Goal: Task Accomplishment & Management: Manage account settings

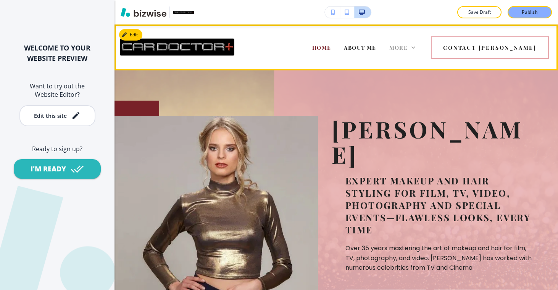
click at [422, 51] on div "More" at bounding box center [402, 47] width 39 height 31
click at [416, 51] on div "More" at bounding box center [403, 48] width 26 height 8
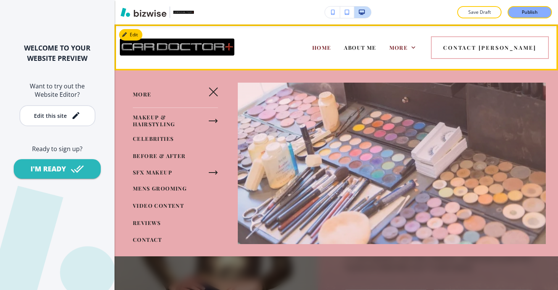
click at [286, 60] on div "HOME ABOUT ME MAKEUP & HAIRSTYLING CELEBRITIES BEFORE & AFTER SFX MAKEUP MENS G…" at bounding box center [316, 47] width 133 height 31
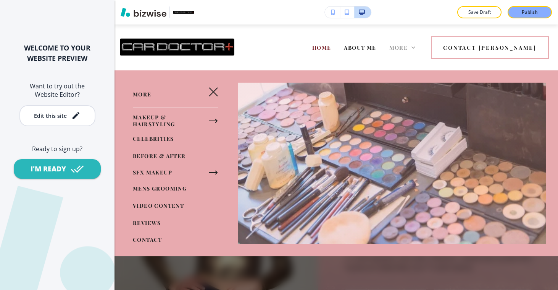
click at [416, 49] on div "More" at bounding box center [403, 48] width 26 height 8
click at [209, 96] on icon "button" at bounding box center [213, 91] width 9 height 9
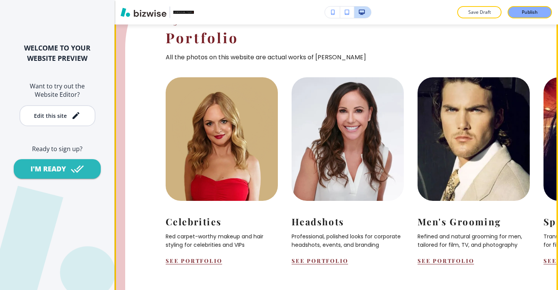
scroll to position [819, 0]
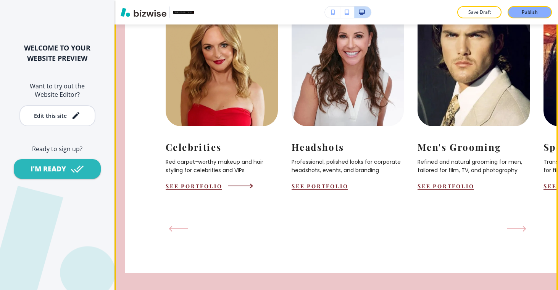
click at [201, 189] on button "See Portfolio" at bounding box center [194, 185] width 57 height 7
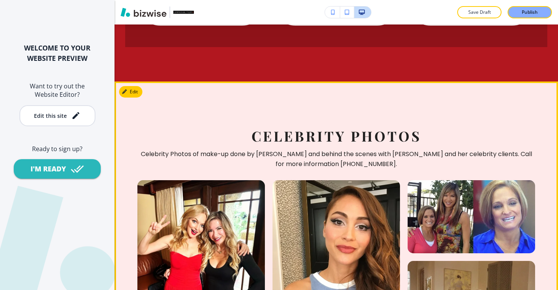
scroll to position [930, 0]
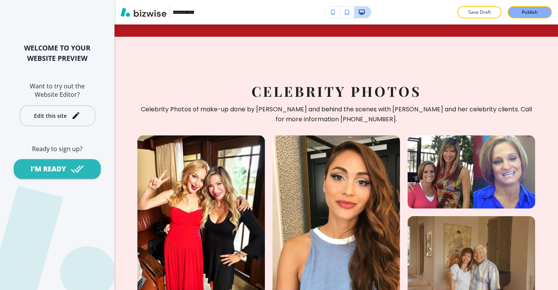
click at [39, 116] on div "Edit this site" at bounding box center [50, 116] width 33 height 6
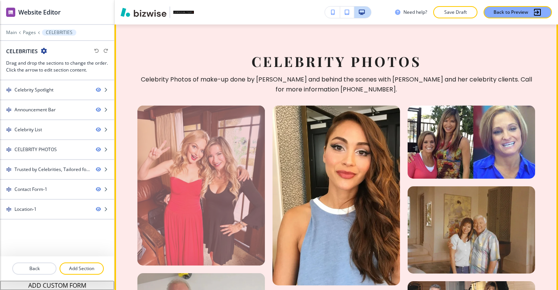
scroll to position [1022, 0]
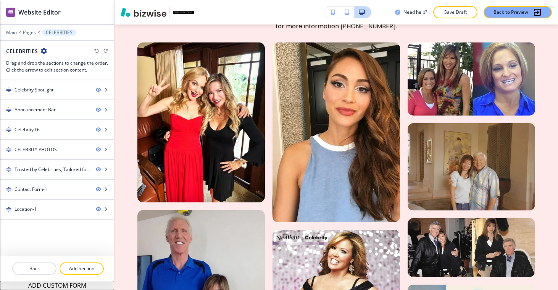
click at [347, 6] on div at bounding box center [348, 12] width 47 height 12
click at [347, 10] on icon "button" at bounding box center [347, 12] width 5 height 5
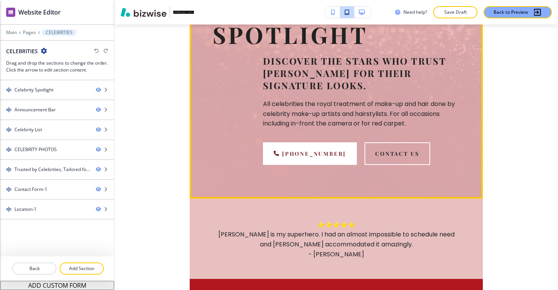
scroll to position [194, 0]
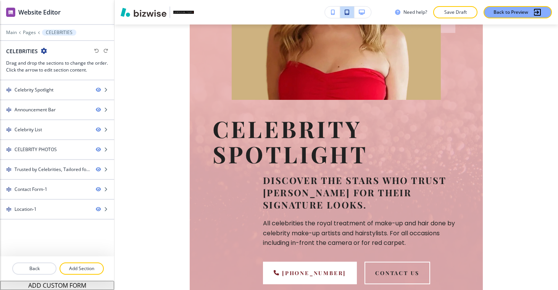
click at [362, 13] on icon "button" at bounding box center [362, 12] width 6 height 5
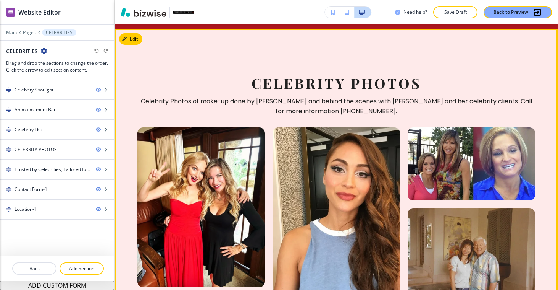
scroll to position [886, 0]
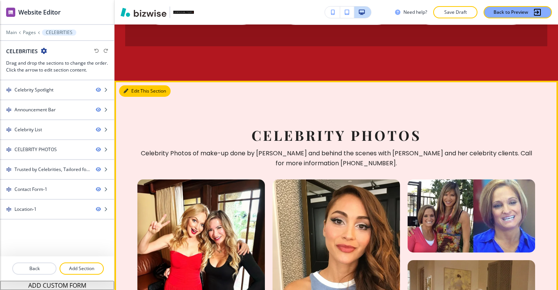
click at [135, 85] on button "Edit This Section" at bounding box center [145, 90] width 52 height 11
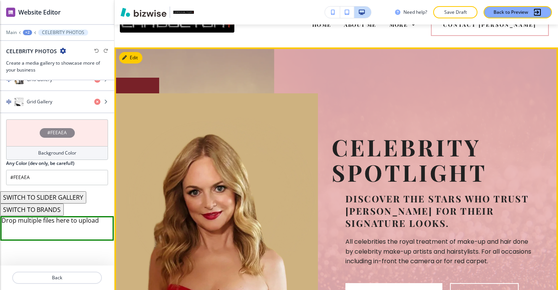
scroll to position [0, 0]
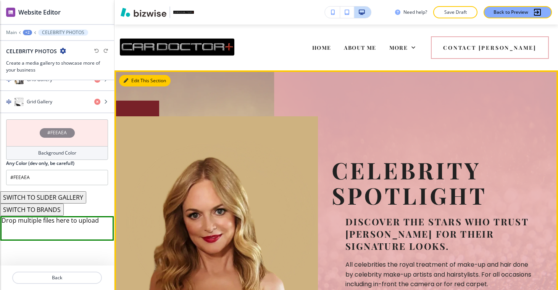
click at [139, 83] on button "Edit This Section" at bounding box center [145, 80] width 52 height 11
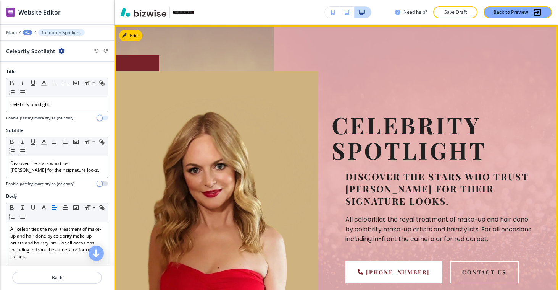
scroll to position [46, 0]
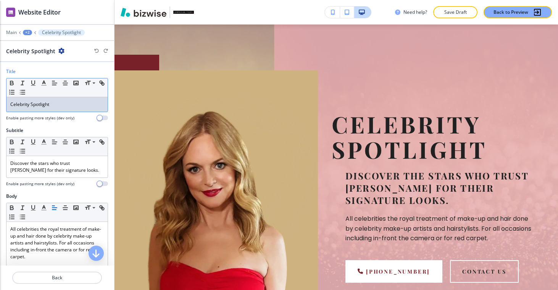
click at [60, 104] on p "Celebrity Spotlight" at bounding box center [57, 104] width 94 height 7
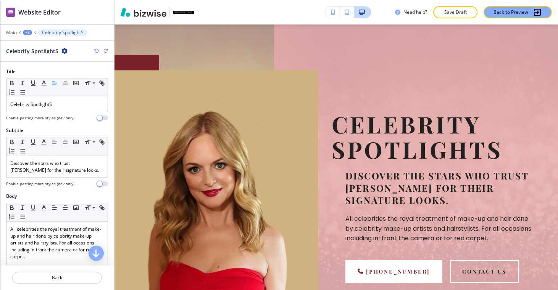
click at [236, 11] on div "Need help? Save Draft Back to Preview" at bounding box center [337, 12] width 444 height 12
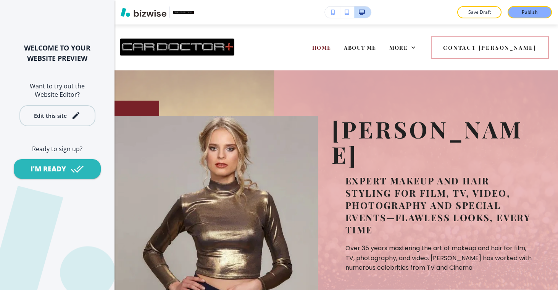
click at [67, 117] on div "Edit this site" at bounding box center [57, 115] width 47 height 9
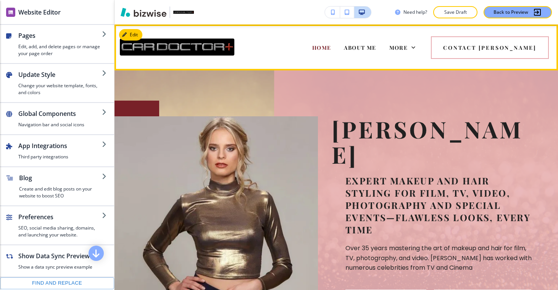
click at [422, 51] on div "More" at bounding box center [402, 47] width 39 height 31
click at [408, 49] on span "More" at bounding box center [399, 47] width 19 height 7
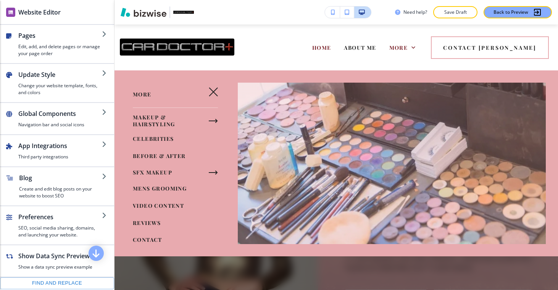
click at [326, 36] on div "HOME ABOUT ME MAKEUP & HAIRSTYLING CELEBRITIES BEFORE & AFTER SFX MAKEUP MENS G…" at bounding box center [316, 47] width 133 height 31
click at [152, 139] on span "CELEBRITIES" at bounding box center [153, 138] width 41 height 7
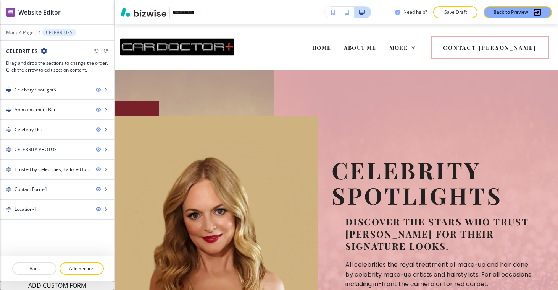
click at [426, 169] on p "Celebrity SpotlightS" at bounding box center [434, 182] width 204 height 50
click at [187, 89] on div "Celebrity SpotlightS Discover the stars who trust Doris Lew for their signature…" at bounding box center [337, 242] width 444 height 345
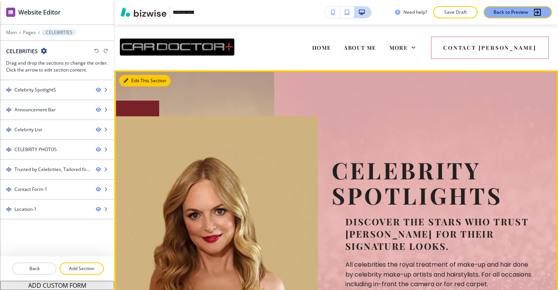
click at [136, 81] on button "Edit This Section" at bounding box center [145, 80] width 52 height 11
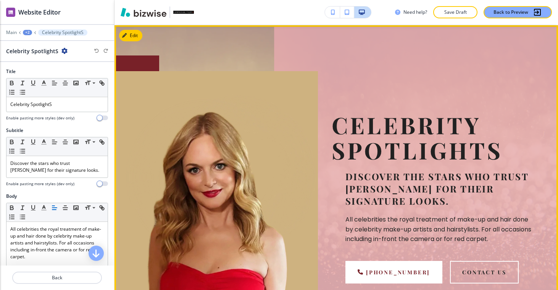
scroll to position [46, 0]
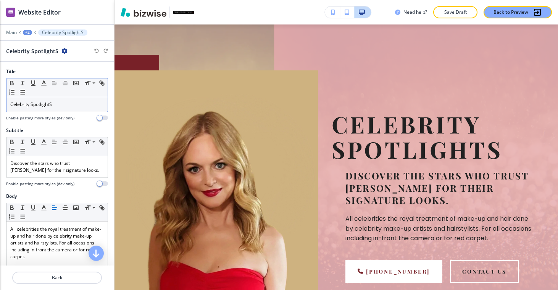
click at [60, 105] on p "Celebrity SpotlightS" at bounding box center [57, 104] width 94 height 7
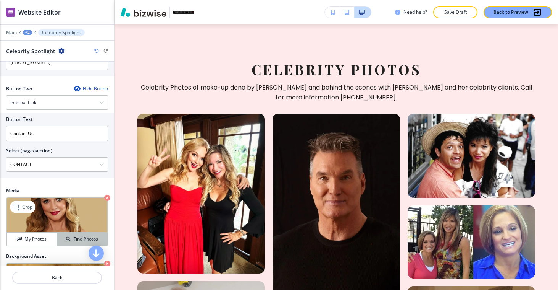
scroll to position [361, 0]
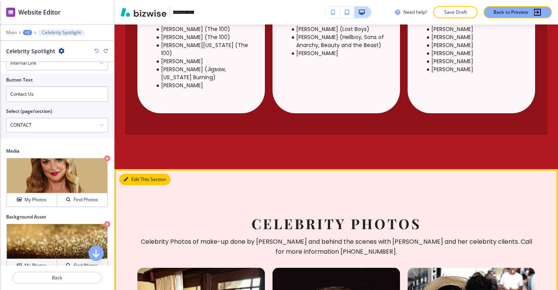
click at [137, 173] on button "Edit This Section" at bounding box center [145, 178] width 52 height 11
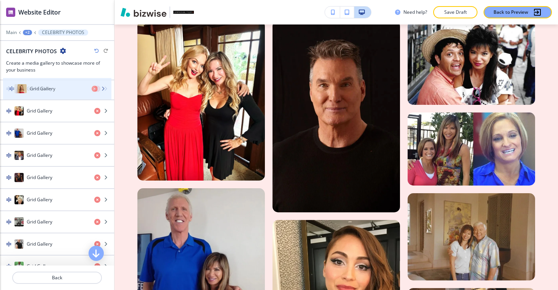
scroll to position [273, 0]
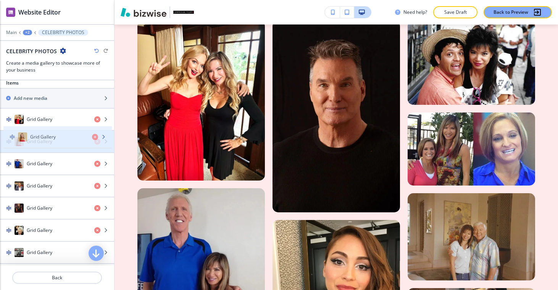
drag, startPoint x: 49, startPoint y: 188, endPoint x: 48, endPoint y: 140, distance: 47.7
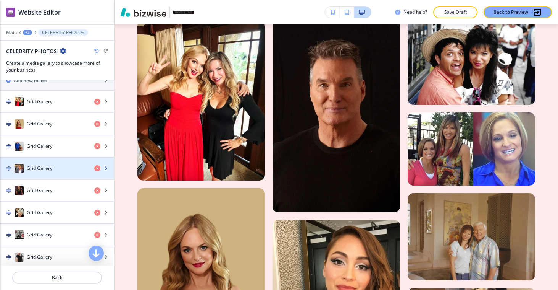
scroll to position [333, 0]
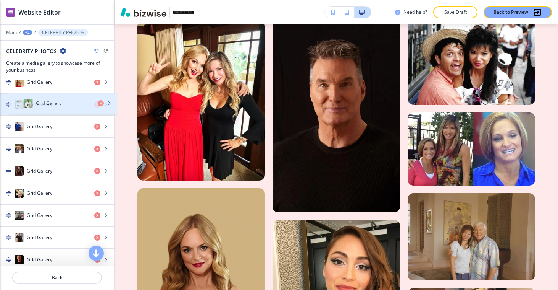
drag, startPoint x: 37, startPoint y: 225, endPoint x: 46, endPoint y: 107, distance: 119.1
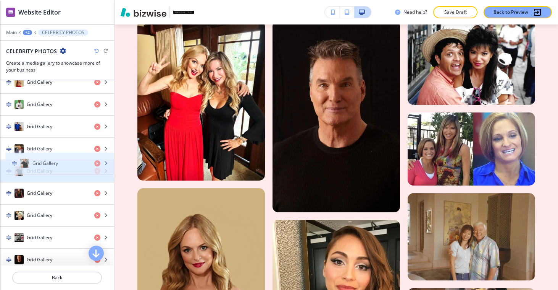
drag, startPoint x: 42, startPoint y: 236, endPoint x: 47, endPoint y: 163, distance: 72.8
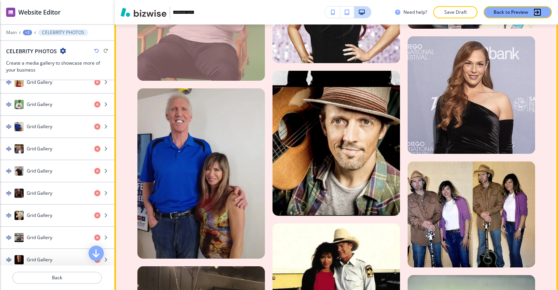
scroll to position [1511, 0]
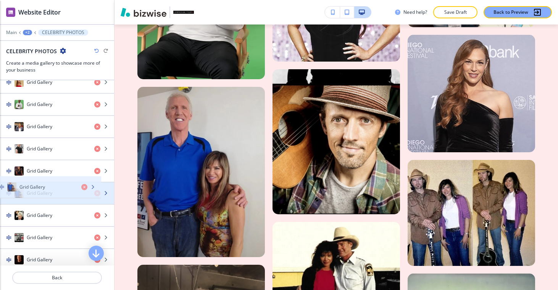
drag, startPoint x: 55, startPoint y: 131, endPoint x: 48, endPoint y: 191, distance: 60.4
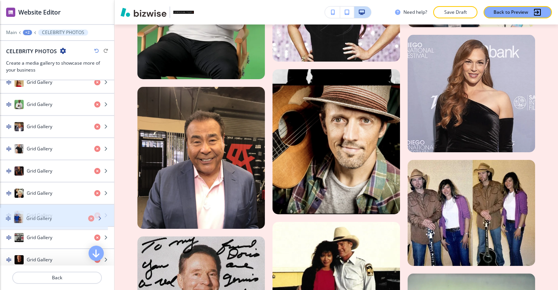
drag, startPoint x: 49, startPoint y: 201, endPoint x: 48, endPoint y: 219, distance: 18.0
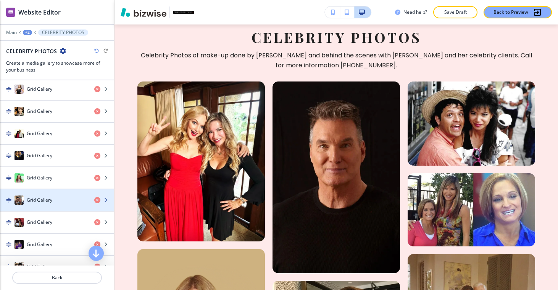
scroll to position [547, 0]
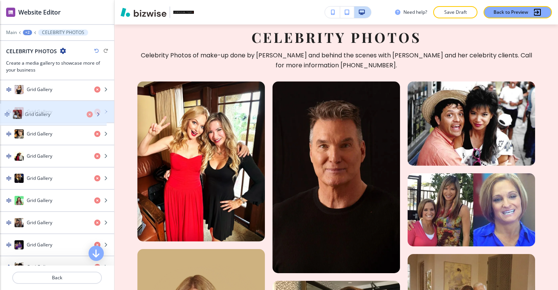
drag, startPoint x: 44, startPoint y: 217, endPoint x: 42, endPoint y: 109, distance: 108.1
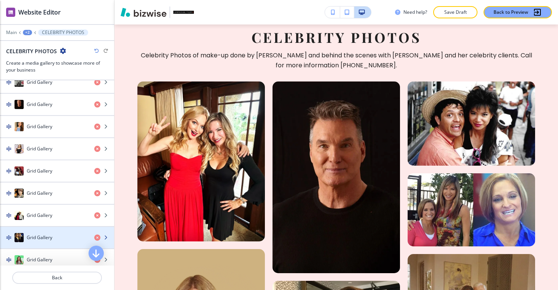
scroll to position [486, 0]
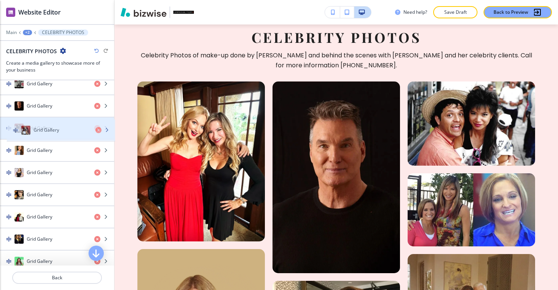
drag, startPoint x: 48, startPoint y: 168, endPoint x: 54, endPoint y: 126, distance: 42.9
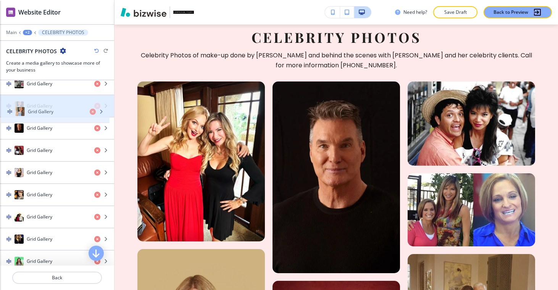
drag, startPoint x: 50, startPoint y: 139, endPoint x: 52, endPoint y: 108, distance: 31.4
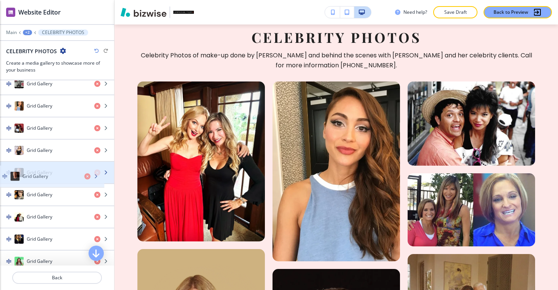
drag, startPoint x: 53, startPoint y: 133, endPoint x: 50, endPoint y: 177, distance: 43.6
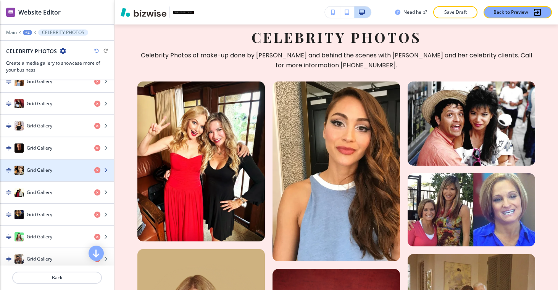
scroll to position [552, 0]
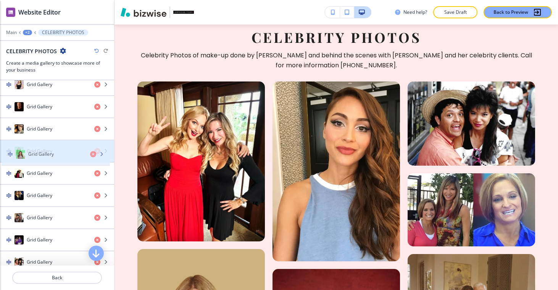
drag, startPoint x: 48, startPoint y: 192, endPoint x: 50, endPoint y: 150, distance: 42.0
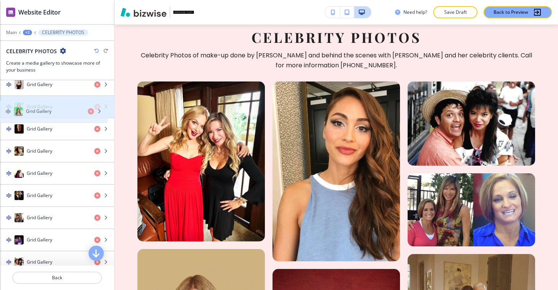
drag, startPoint x: 49, startPoint y: 152, endPoint x: 49, endPoint y: 113, distance: 39.3
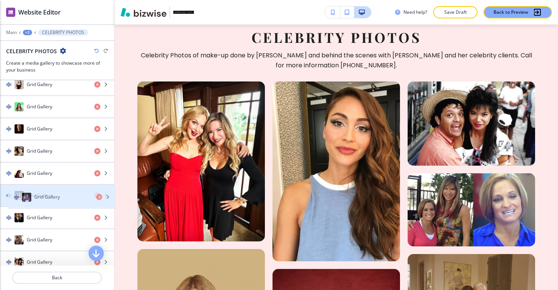
drag, startPoint x: 46, startPoint y: 217, endPoint x: 53, endPoint y: 190, distance: 27.1
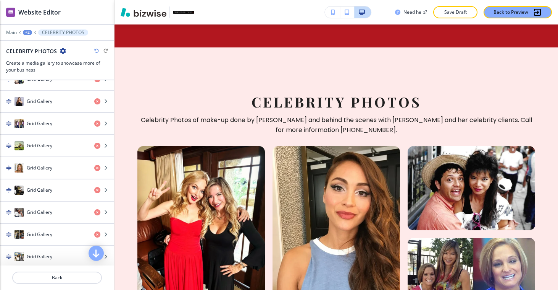
scroll to position [886, 0]
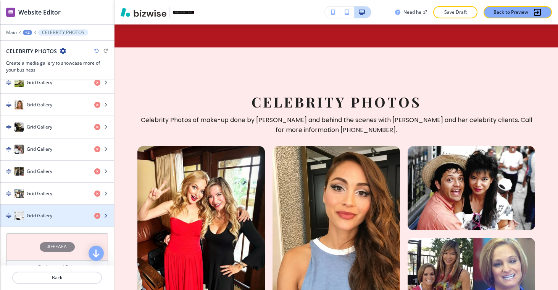
click at [62, 213] on div "Grid Gallery" at bounding box center [44, 215] width 88 height 9
click at [50, 214] on h4 "Grid Gallery" at bounding box center [40, 215] width 26 height 7
click at [104, 215] on icon "button" at bounding box center [106, 215] width 5 height 5
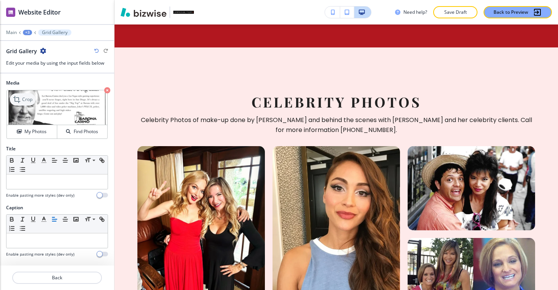
click at [26, 97] on p "Crop" at bounding box center [27, 99] width 10 height 7
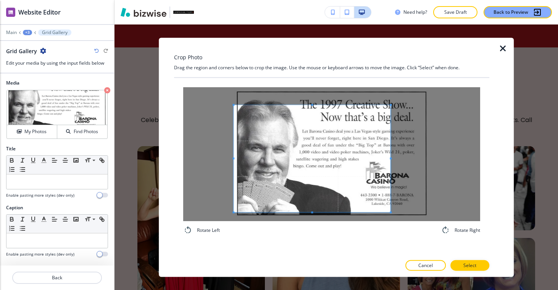
click at [311, 138] on span at bounding box center [312, 158] width 157 height 107
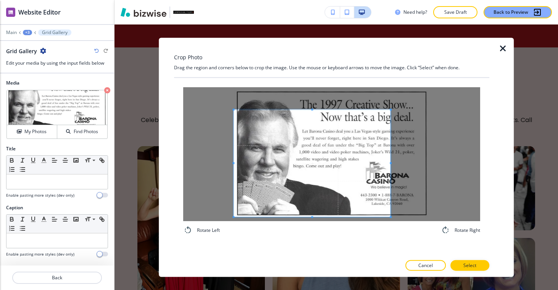
click at [386, 111] on span at bounding box center [312, 163] width 157 height 107
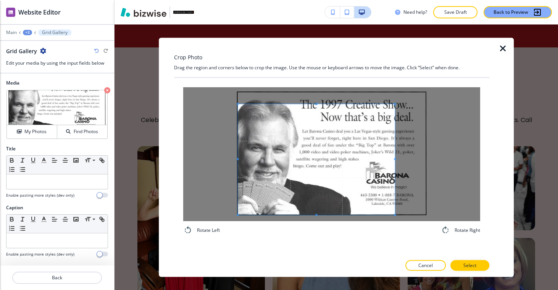
click at [137, 257] on div "Crop Photo Drag the region and corners below to crop the image. Use the mouse o…" at bounding box center [337, 156] width 444 height 265
click at [394, 108] on span at bounding box center [395, 109] width 2 height 2
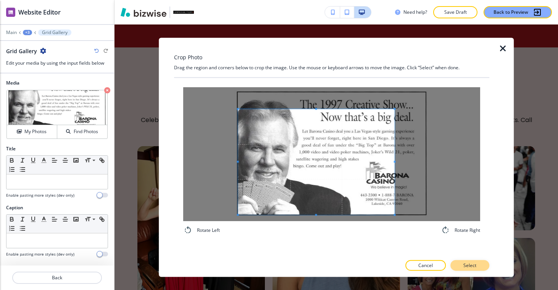
click at [478, 270] on button "Select" at bounding box center [470, 264] width 39 height 11
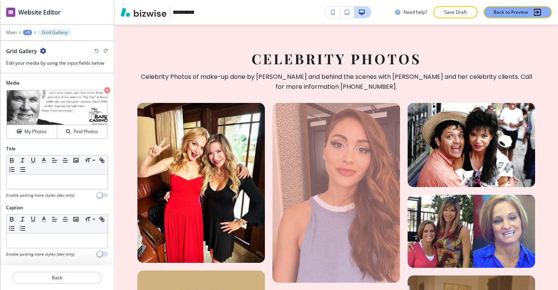
scroll to position [972, 0]
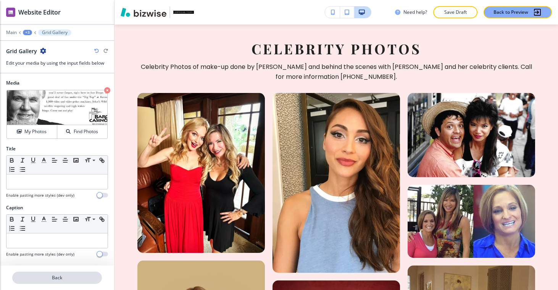
click at [63, 278] on p "Back" at bounding box center [57, 277] width 88 height 7
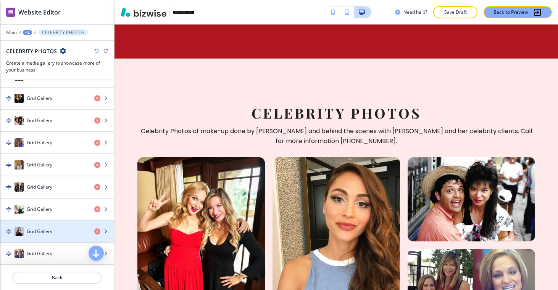
scroll to position [904, 0]
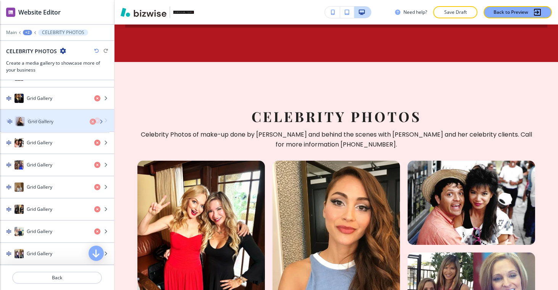
drag, startPoint x: 49, startPoint y: 230, endPoint x: 50, endPoint y: 121, distance: 108.9
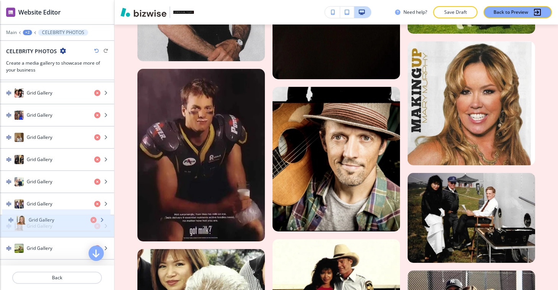
scroll to position [747, 0]
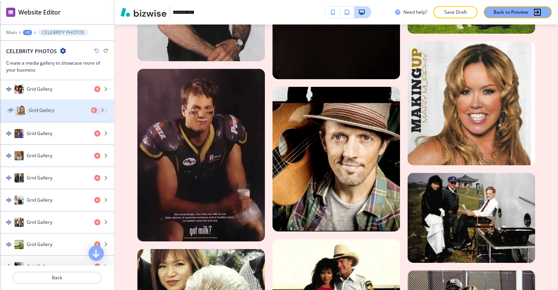
drag, startPoint x: 49, startPoint y: 252, endPoint x: 51, endPoint y: 111, distance: 141.3
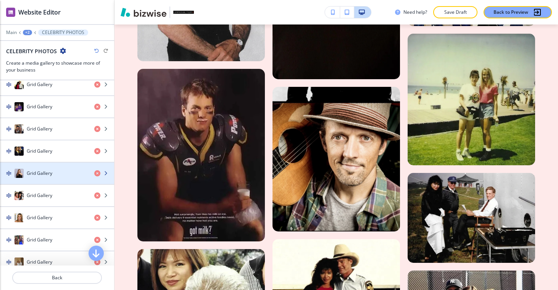
scroll to position [653, 0]
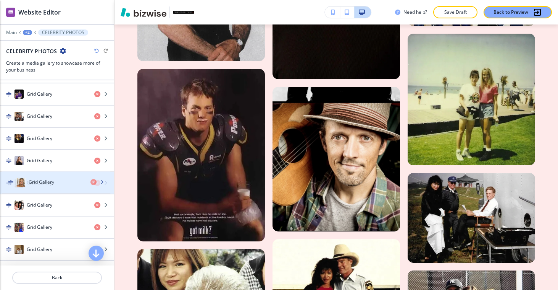
drag, startPoint x: 49, startPoint y: 201, endPoint x: 51, endPoint y: 178, distance: 23.0
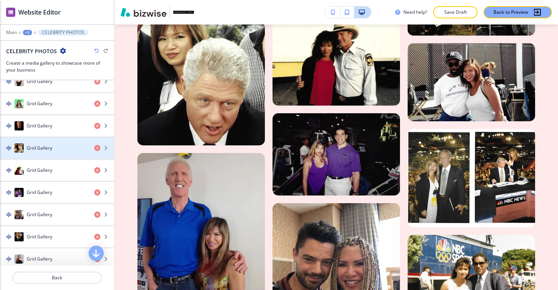
scroll to position [572, 0]
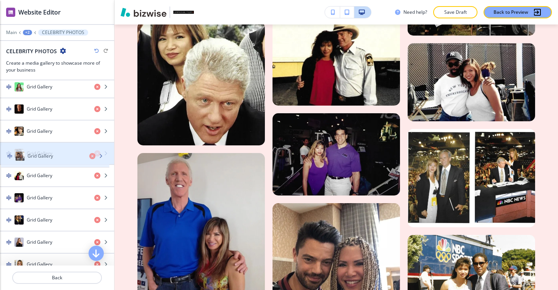
drag, startPoint x: 49, startPoint y: 202, endPoint x: 50, endPoint y: 161, distance: 41.3
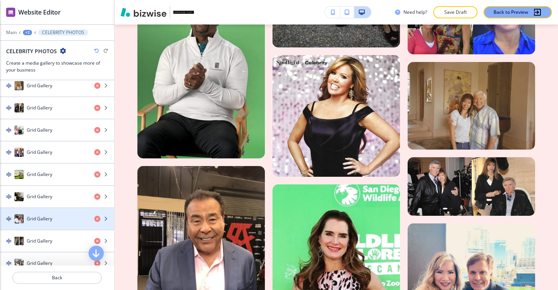
scroll to position [809, 0]
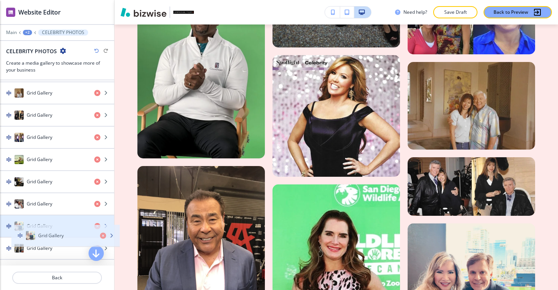
drag, startPoint x: 43, startPoint y: 145, endPoint x: 50, endPoint y: 228, distance: 83.6
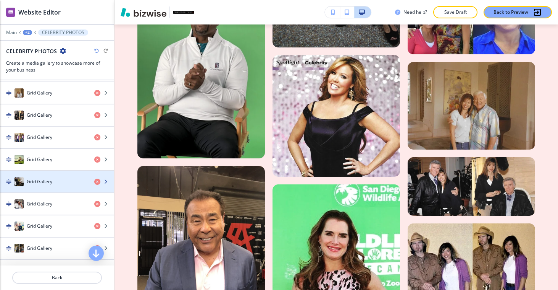
scroll to position [935, 0]
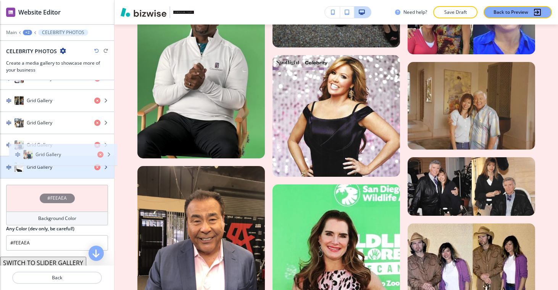
drag, startPoint x: 43, startPoint y: 102, endPoint x: 52, endPoint y: 156, distance: 55.0
drag, startPoint x: 67, startPoint y: 149, endPoint x: 63, endPoint y: 173, distance: 24.4
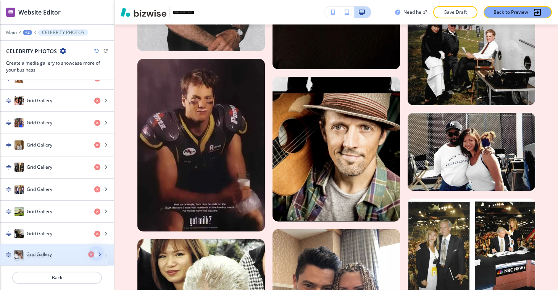
scroll to position [765, 0]
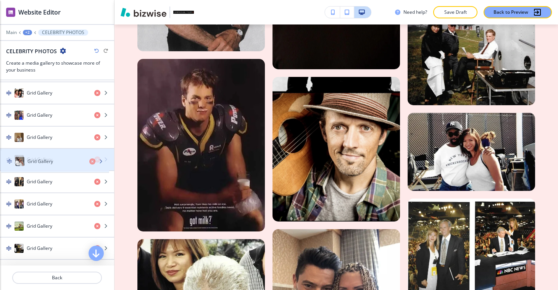
drag, startPoint x: 53, startPoint y: 253, endPoint x: 54, endPoint y: 160, distance: 93.2
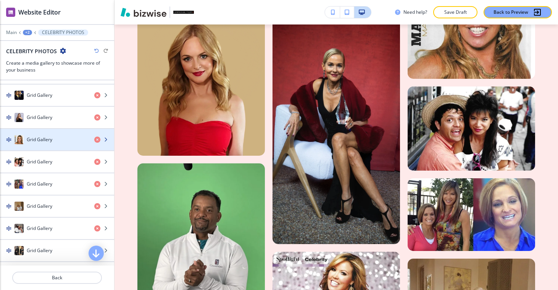
scroll to position [742, 0]
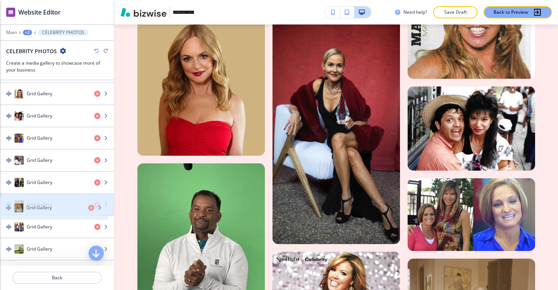
drag, startPoint x: 52, startPoint y: 156, endPoint x: 52, endPoint y: 204, distance: 47.7
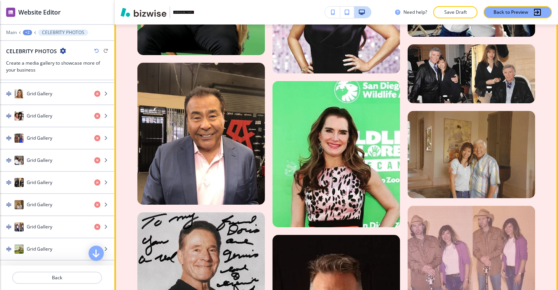
scroll to position [1582, 0]
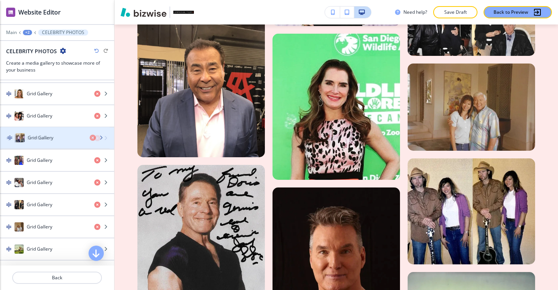
drag, startPoint x: 36, startPoint y: 223, endPoint x: 37, endPoint y: 134, distance: 88.6
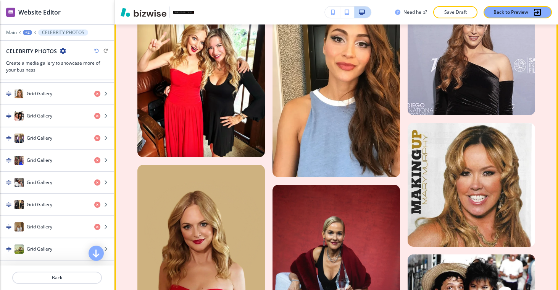
scroll to position [1189, 0]
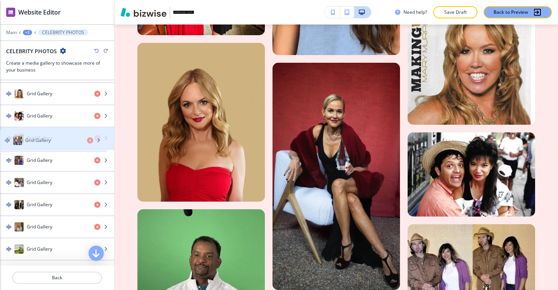
click at [44, 147] on div "button" at bounding box center [57, 145] width 114 height 6
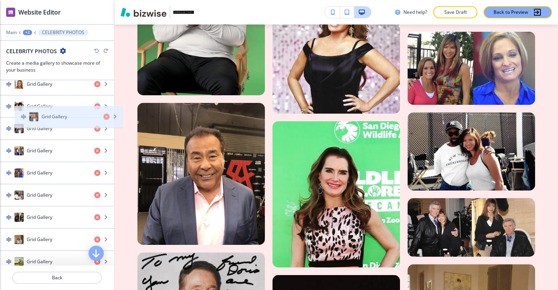
scroll to position [688, 0]
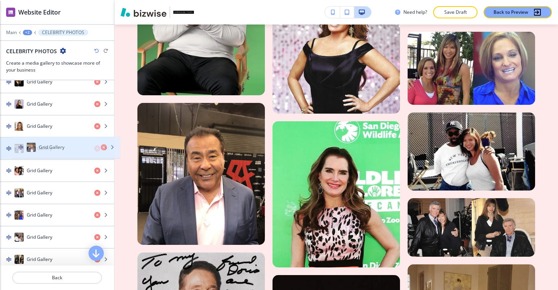
drag, startPoint x: 49, startPoint y: 141, endPoint x: 60, endPoint y: 154, distance: 17.3
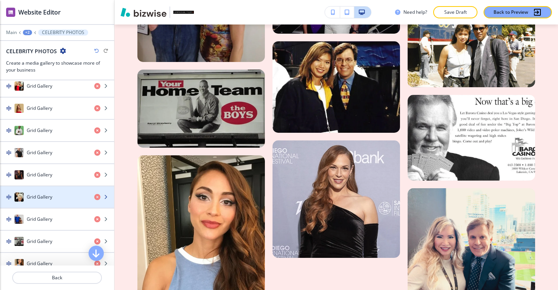
scroll to position [361, 0]
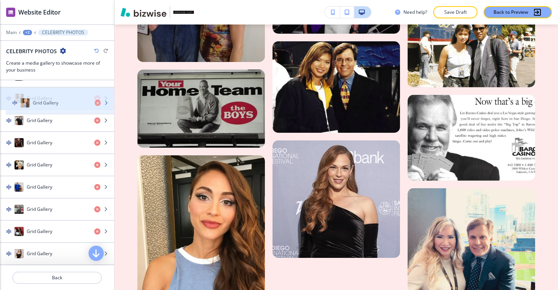
drag, startPoint x: 60, startPoint y: 207, endPoint x: 66, endPoint y: 102, distance: 105.6
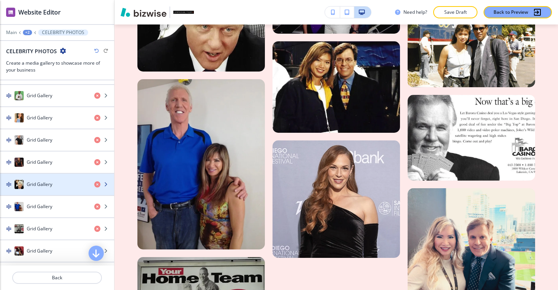
scroll to position [293, 0]
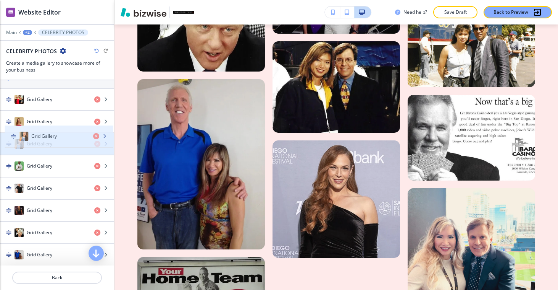
drag, startPoint x: 57, startPoint y: 165, endPoint x: 61, endPoint y: 136, distance: 30.1
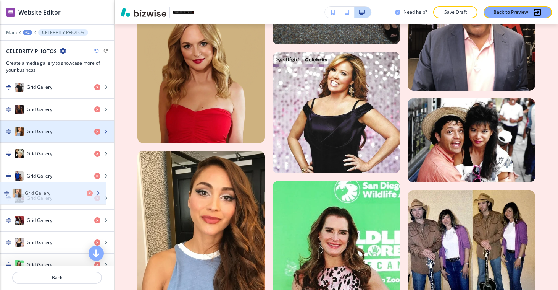
scroll to position [393, 0]
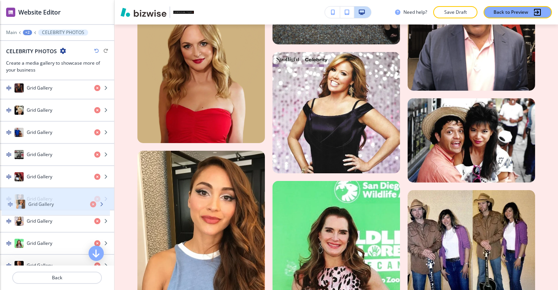
drag, startPoint x: 39, startPoint y: 145, endPoint x: 40, endPoint y: 205, distance: 60.4
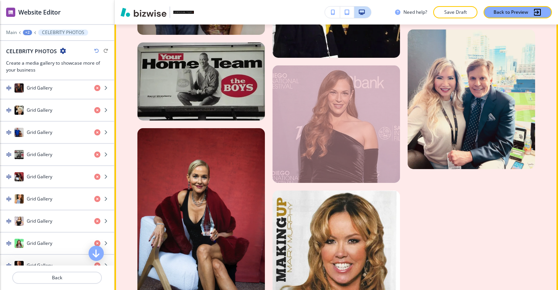
scroll to position [2103, 0]
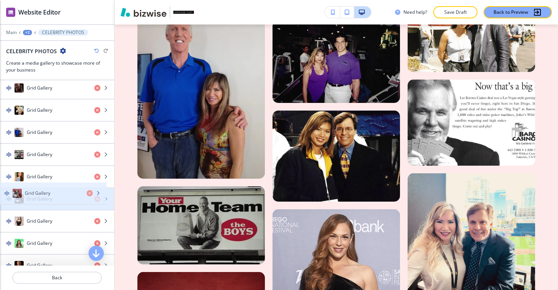
drag, startPoint x: 55, startPoint y: 176, endPoint x: 53, endPoint y: 193, distance: 16.9
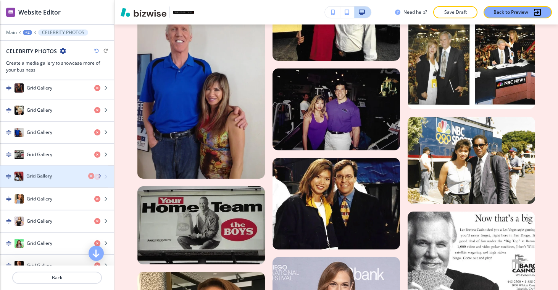
drag, startPoint x: 45, startPoint y: 192, endPoint x: 45, endPoint y: 180, distance: 12.2
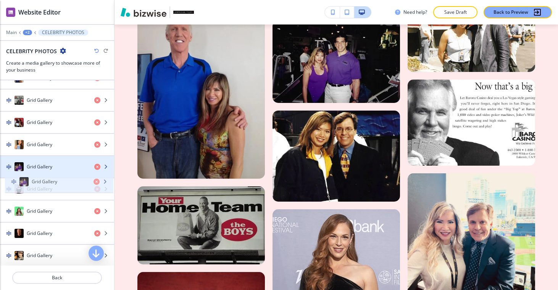
scroll to position [435, 0]
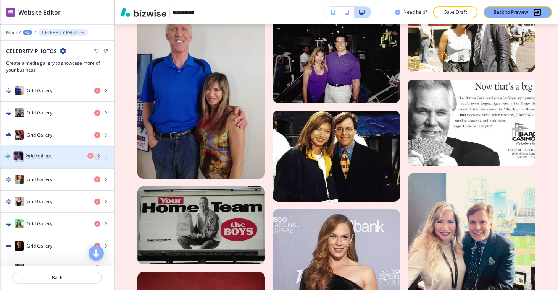
drag, startPoint x: 42, startPoint y: 194, endPoint x: 41, endPoint y: 160, distance: 34.0
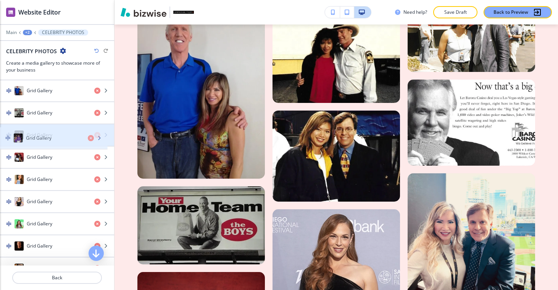
drag, startPoint x: 41, startPoint y: 159, endPoint x: 40, endPoint y: 139, distance: 20.3
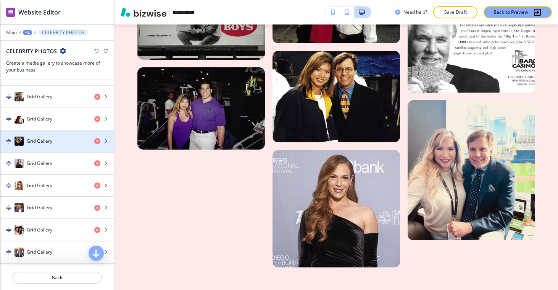
scroll to position [635, 0]
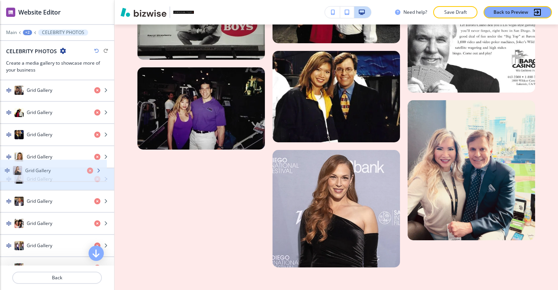
drag, startPoint x: 46, startPoint y: 160, endPoint x: 44, endPoint y: 173, distance: 13.8
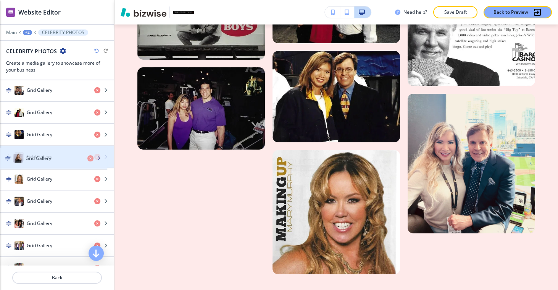
drag, startPoint x: 43, startPoint y: 176, endPoint x: 42, endPoint y: 156, distance: 20.3
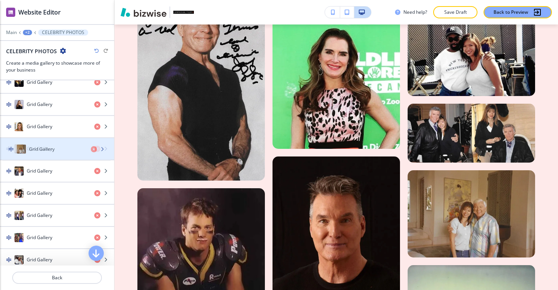
scroll to position [675, 0]
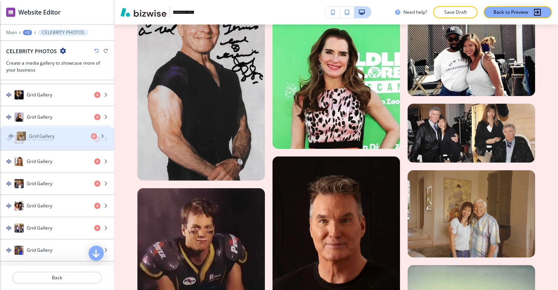
drag, startPoint x: 40, startPoint y: 165, endPoint x: 43, endPoint y: 134, distance: 30.3
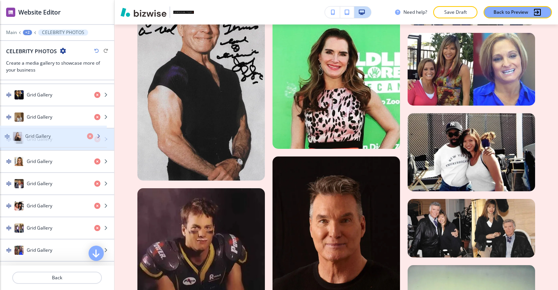
drag, startPoint x: 40, startPoint y: 118, endPoint x: 39, endPoint y: 138, distance: 19.9
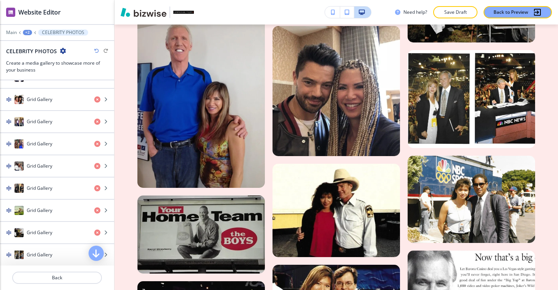
scroll to position [911, 0]
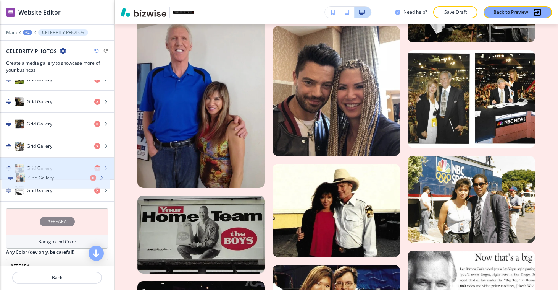
drag, startPoint x: 51, startPoint y: 182, endPoint x: 53, endPoint y: 171, distance: 11.6
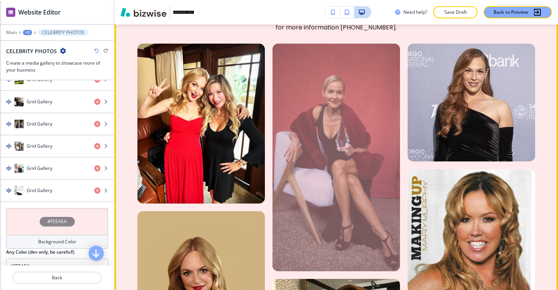
scroll to position [1019, 0]
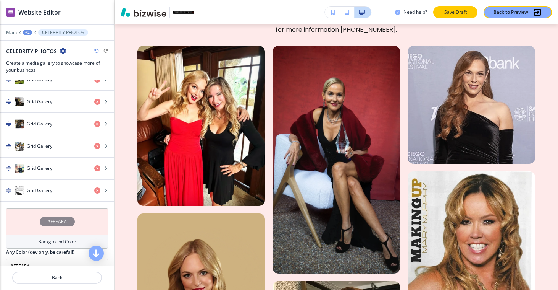
click at [445, 14] on p "Save Draft" at bounding box center [455, 12] width 24 height 7
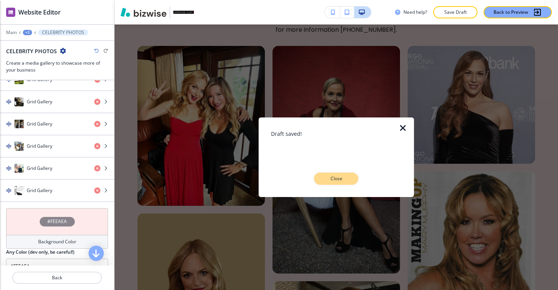
click at [344, 173] on button "Close" at bounding box center [336, 178] width 44 height 12
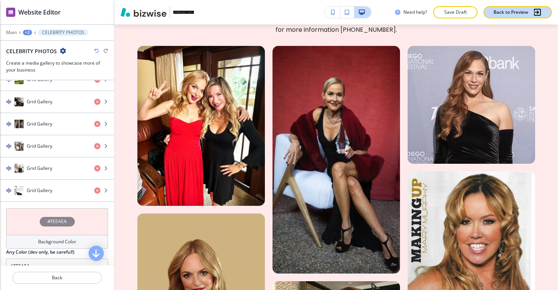
click at [514, 11] on p "Back to Preview" at bounding box center [511, 12] width 35 height 7
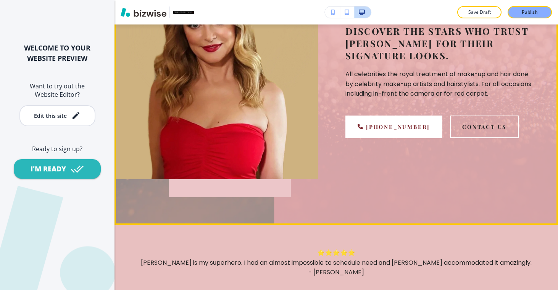
scroll to position [2, 0]
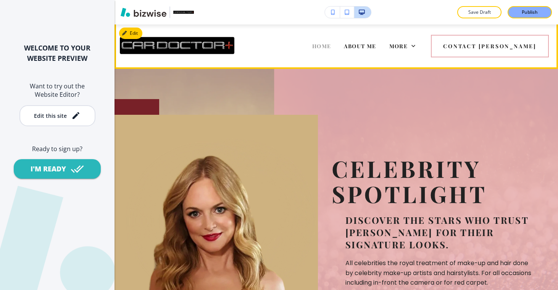
click at [332, 43] on span "HOME" at bounding box center [321, 45] width 19 height 7
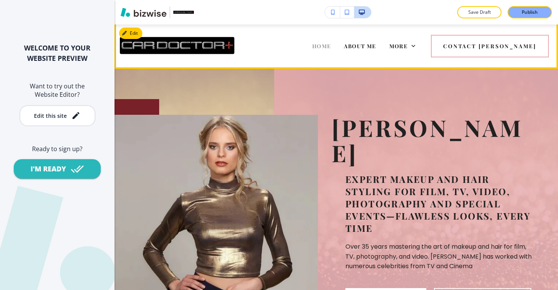
scroll to position [0, 0]
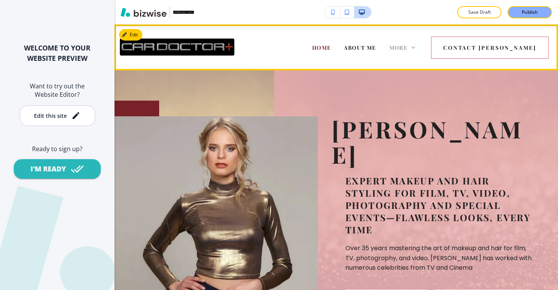
click at [408, 47] on span "More" at bounding box center [399, 47] width 19 height 7
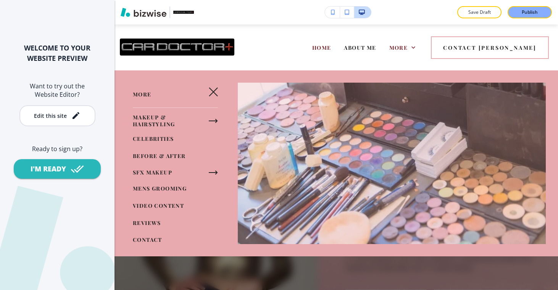
click at [165, 135] on span "CELEBRITIES" at bounding box center [153, 138] width 41 height 7
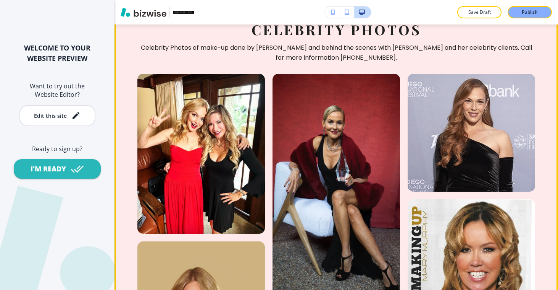
scroll to position [883, 0]
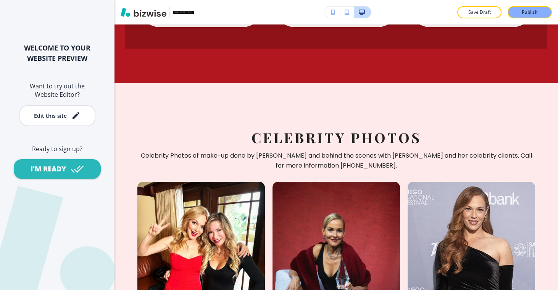
click at [345, 17] on button "button" at bounding box center [347, 11] width 14 height 11
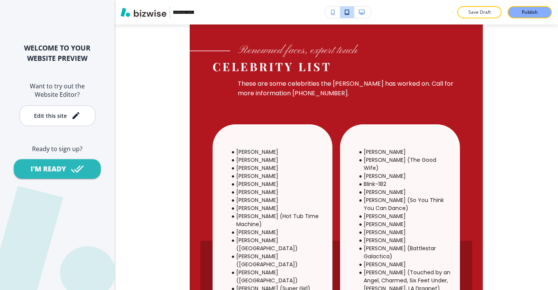
scroll to position [1196, 0]
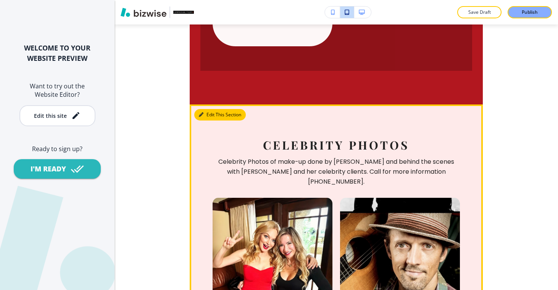
click at [205, 109] on button "Edit This Section" at bounding box center [220, 114] width 52 height 11
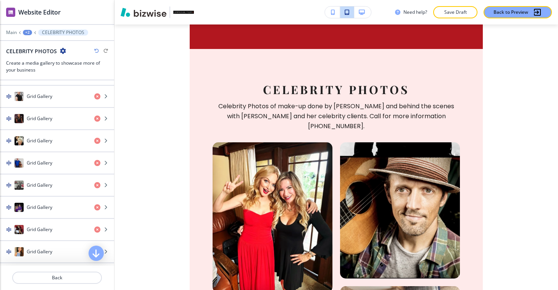
scroll to position [362, 0]
click at [365, 14] on button "button" at bounding box center [362, 11] width 17 height 11
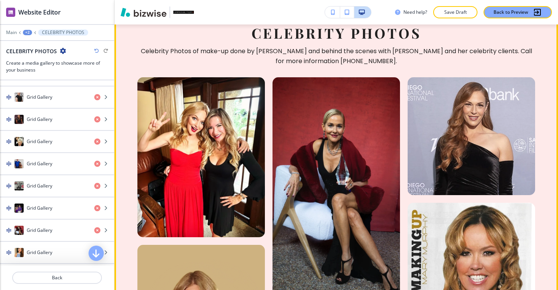
scroll to position [943, 0]
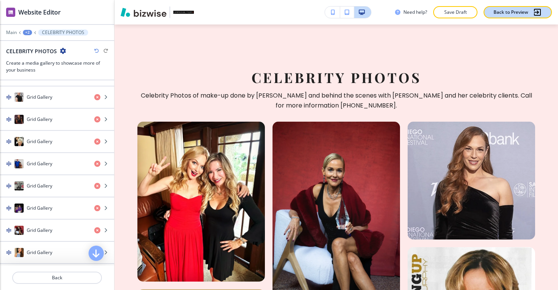
click at [499, 12] on p "Back to Preview" at bounding box center [511, 12] width 35 height 7
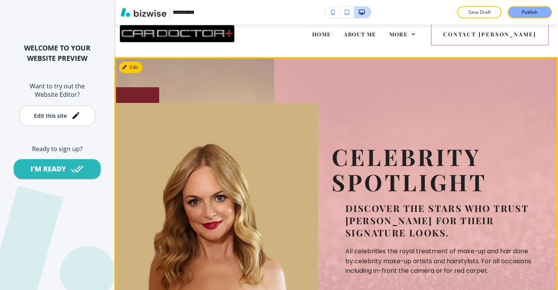
scroll to position [0, 0]
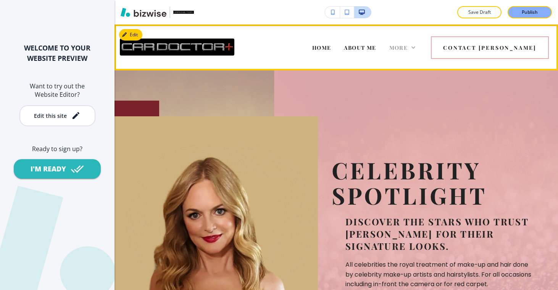
click at [408, 47] on span "More" at bounding box center [399, 47] width 19 height 7
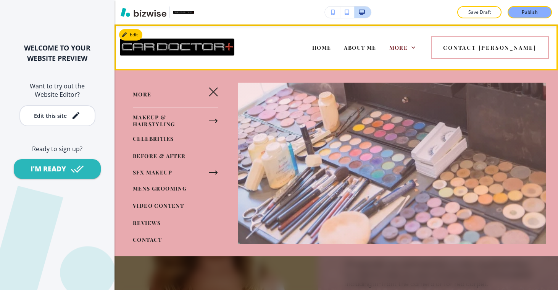
click at [332, 49] on span "HOME" at bounding box center [321, 47] width 19 height 7
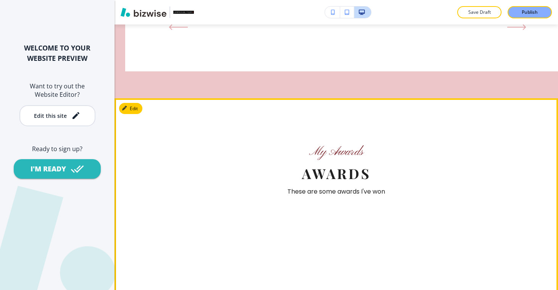
scroll to position [1027, 0]
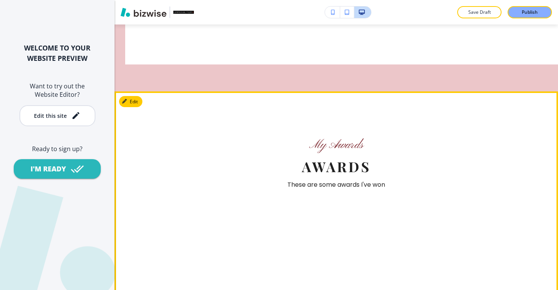
click at [364, 174] on section "My Awards awards These are some awards I've won" at bounding box center [337, 248] width 444 height 314
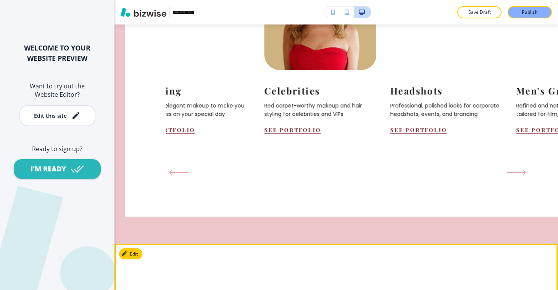
scroll to position [872, 0]
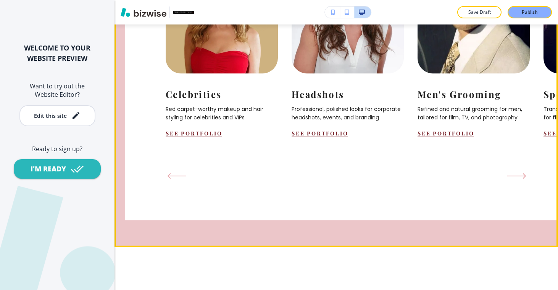
click at [178, 179] on icon "Previous Slide" at bounding box center [176, 176] width 19 height 6
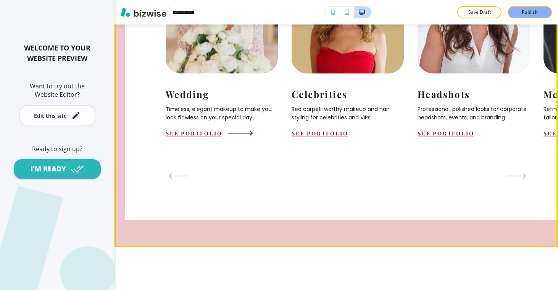
click at [221, 137] on button "See Portfolio" at bounding box center [194, 132] width 57 height 7
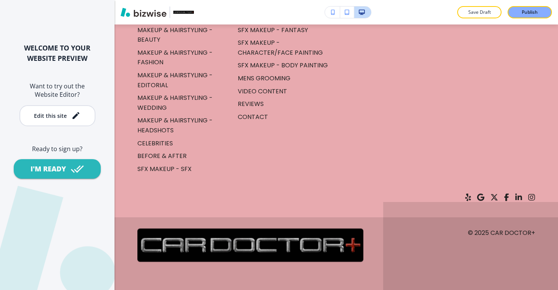
scroll to position [4380, 0]
drag, startPoint x: 131, startPoint y: 57, endPoint x: 144, endPoint y: 81, distance: 27.2
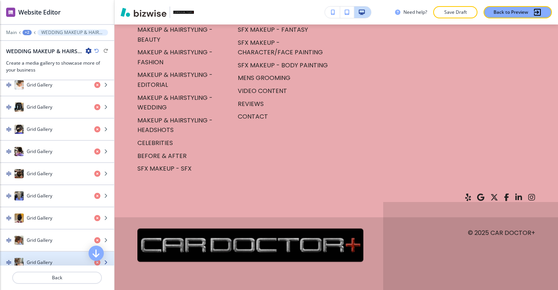
scroll to position [305, 0]
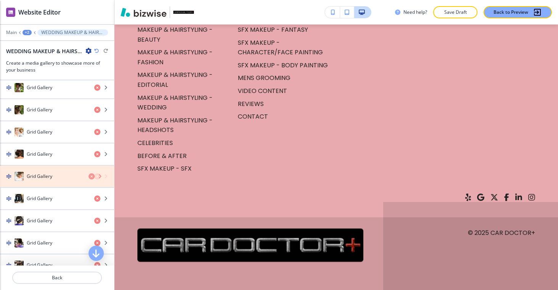
click at [94, 175] on icon "button" at bounding box center [97, 176] width 6 height 6
click at [94, 176] on icon "button" at bounding box center [97, 176] width 6 height 6
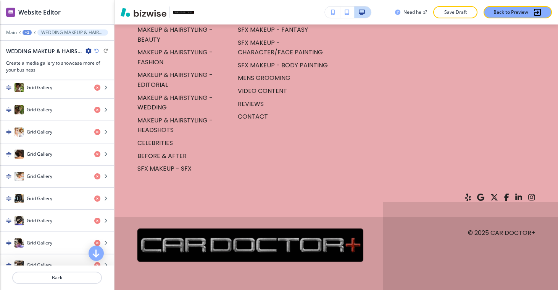
drag, startPoint x: 132, startPoint y: 165, endPoint x: 128, endPoint y: 165, distance: 4.2
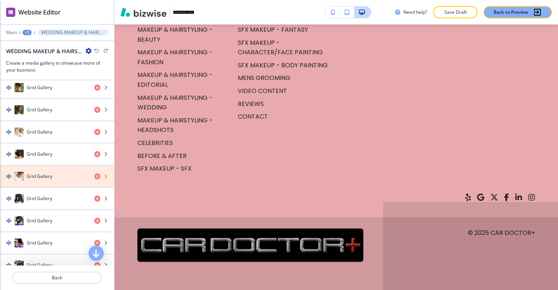
click at [94, 176] on icon "button" at bounding box center [97, 176] width 6 height 6
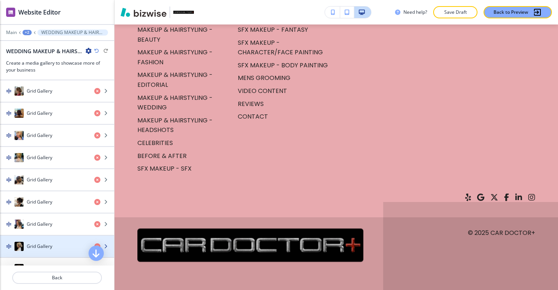
scroll to position [1144, 0]
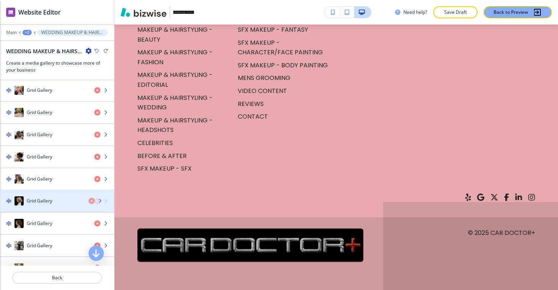
click at [61, 204] on div "Grid Gallery" at bounding box center [44, 200] width 88 height 9
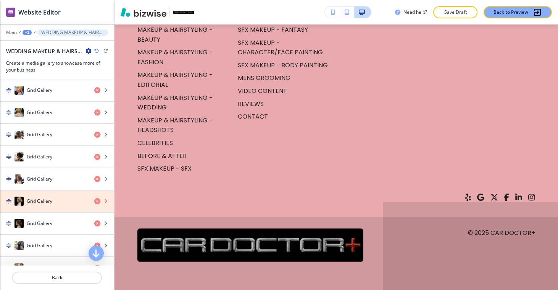
click at [94, 201] on icon "button" at bounding box center [97, 201] width 6 height 6
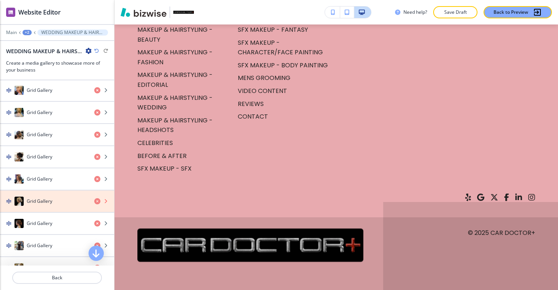
click at [94, 200] on icon "button" at bounding box center [97, 201] width 6 height 6
click at [94, 201] on icon "button" at bounding box center [97, 201] width 6 height 6
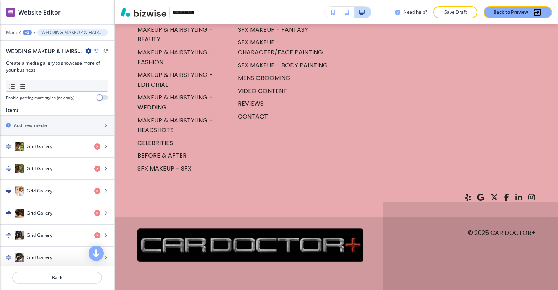
scroll to position [241, 0]
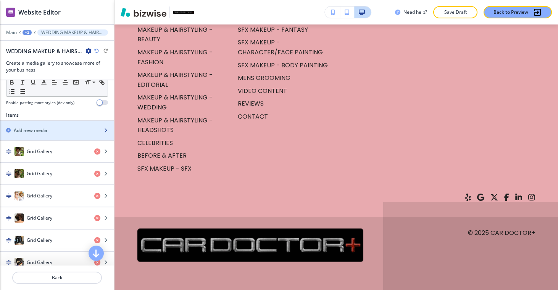
click at [89, 134] on div "button" at bounding box center [57, 137] width 114 height 6
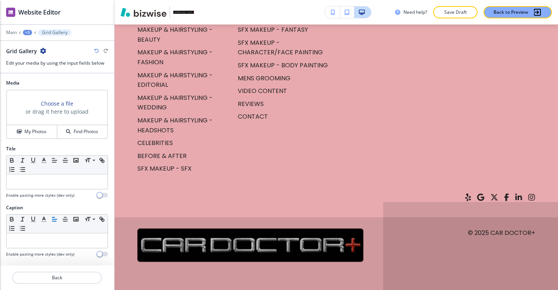
click at [55, 107] on h3 "Choose a file" at bounding box center [57, 103] width 32 height 8
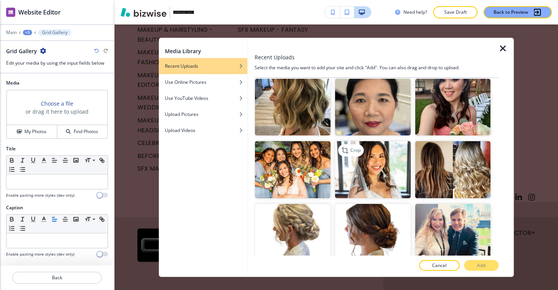
scroll to position [379, 0]
click at [303, 212] on img "button" at bounding box center [294, 231] width 76 height 57
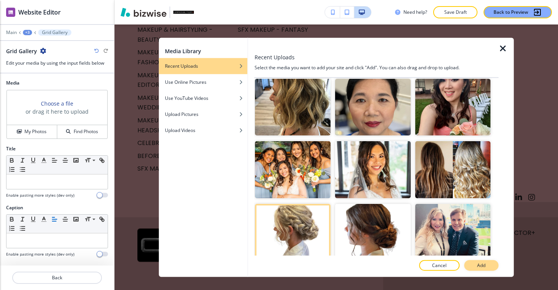
click at [482, 266] on p "Add" at bounding box center [481, 264] width 8 height 7
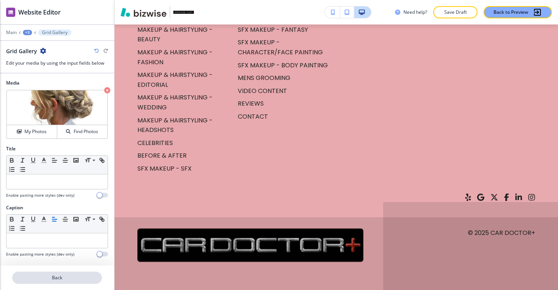
click at [78, 274] on p "Back" at bounding box center [57, 277] width 88 height 7
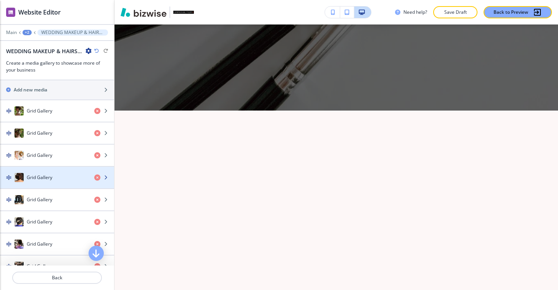
scroll to position [269, 0]
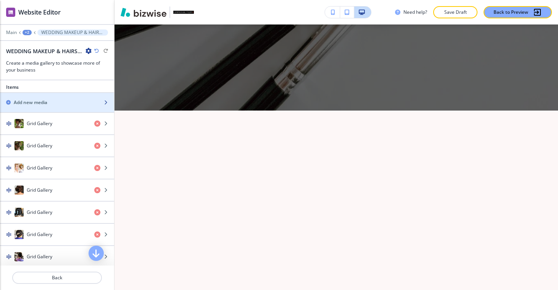
click at [61, 108] on div "button" at bounding box center [57, 109] width 114 height 6
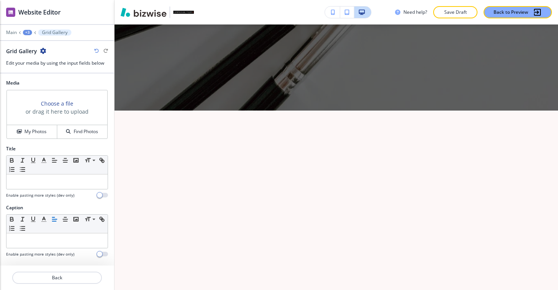
click at [61, 104] on h3 "Choose a file" at bounding box center [57, 103] width 32 height 8
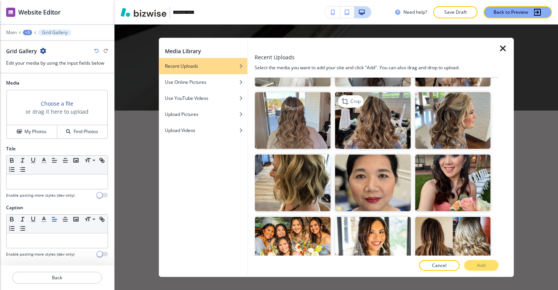
scroll to position [451, 0]
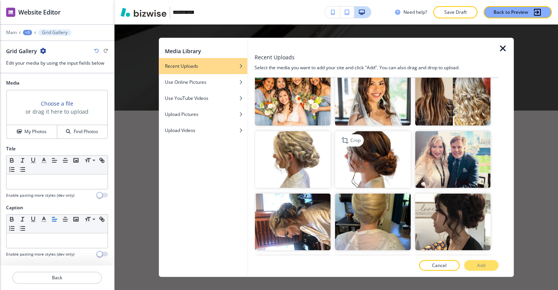
click at [349, 149] on img "button" at bounding box center [373, 159] width 76 height 57
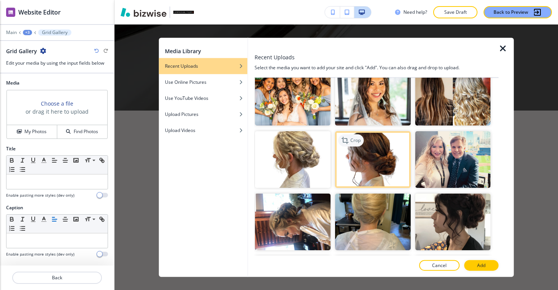
click at [346, 135] on icon "button" at bounding box center [345, 139] width 9 height 9
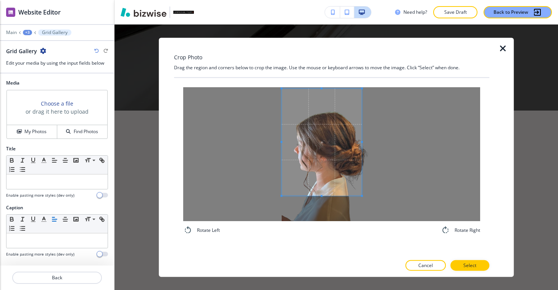
click at [264, 199] on div at bounding box center [331, 154] width 297 height 134
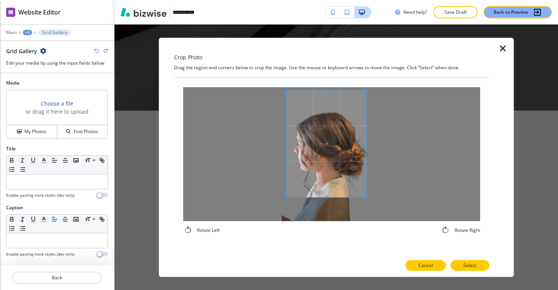
click at [434, 264] on button "Cancel" at bounding box center [426, 264] width 40 height 11
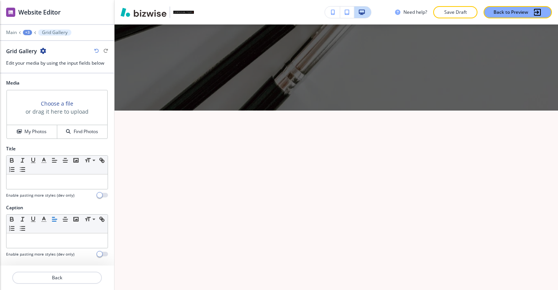
click at [52, 112] on h3 "or drag it here to upload" at bounding box center [57, 111] width 63 height 8
click at [54, 106] on h3 "Choose a file" at bounding box center [57, 103] width 32 height 8
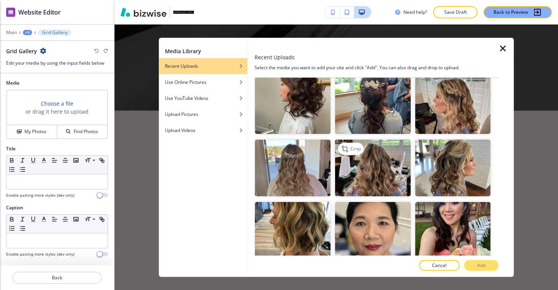
scroll to position [419, 0]
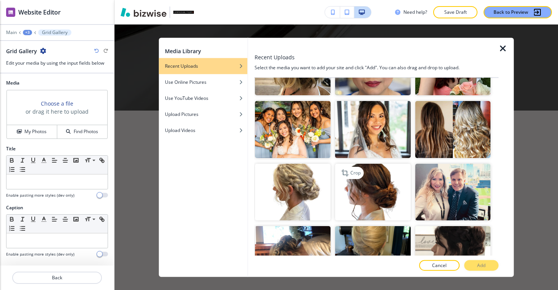
click at [367, 180] on img "button" at bounding box center [373, 191] width 76 height 57
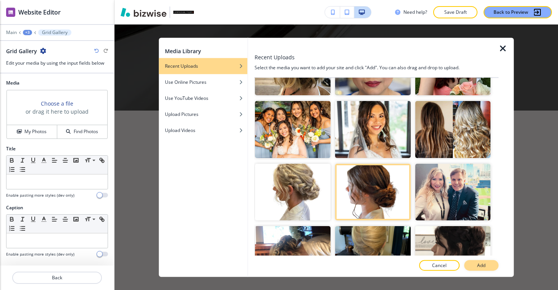
click at [479, 264] on p "Add" at bounding box center [481, 264] width 8 height 7
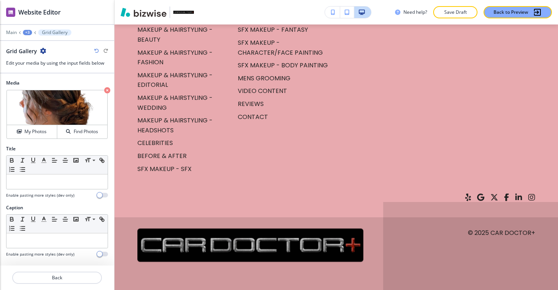
scroll to position [7032, 0]
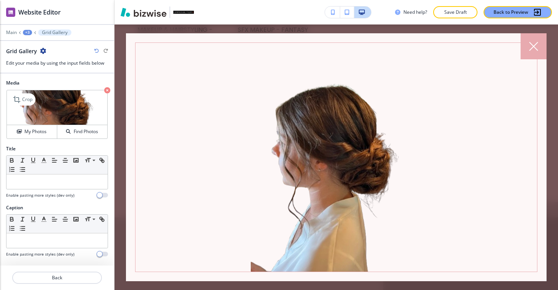
click at [106, 90] on icon "button" at bounding box center [107, 90] width 6 height 6
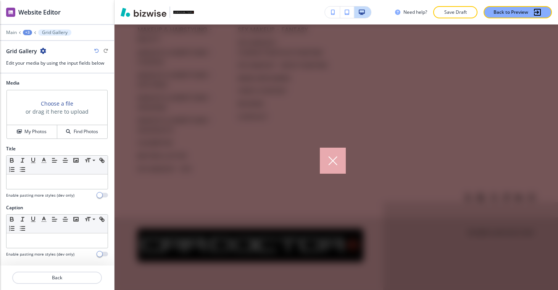
click at [201, 93] on div at bounding box center [337, 156] width 444 height 265
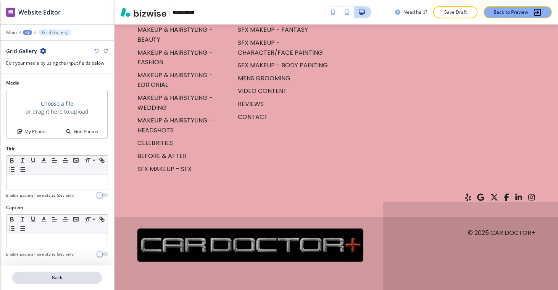
click at [72, 277] on p "Back" at bounding box center [57, 277] width 88 height 7
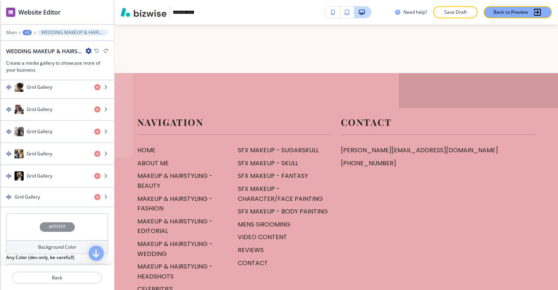
scroll to position [1229, 0]
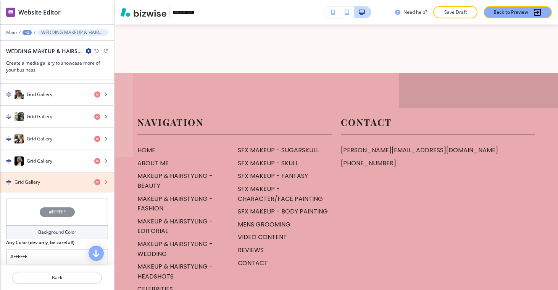
click at [94, 183] on icon "button" at bounding box center [97, 182] width 6 height 6
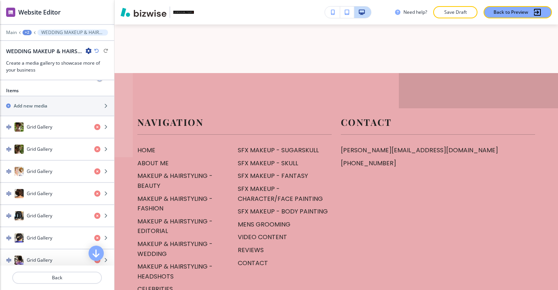
scroll to position [256, 0]
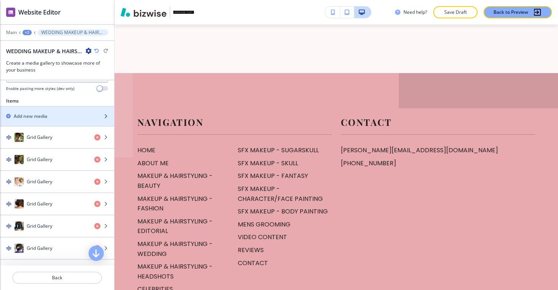
click at [48, 117] on div "Add new media" at bounding box center [48, 116] width 97 height 7
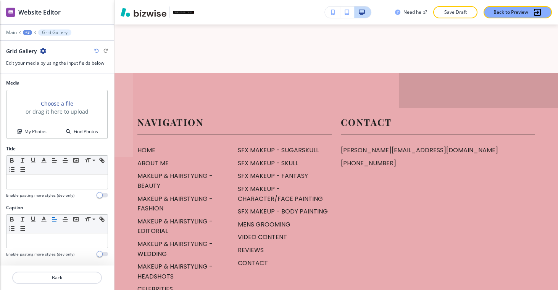
click at [59, 108] on h3 "or drag it here to upload" at bounding box center [57, 111] width 63 height 8
click at [60, 105] on h3 "Choose a file" at bounding box center [57, 103] width 32 height 8
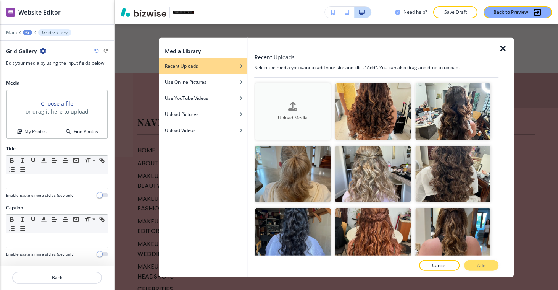
click at [295, 113] on div "button" at bounding box center [294, 112] width 76 height 3
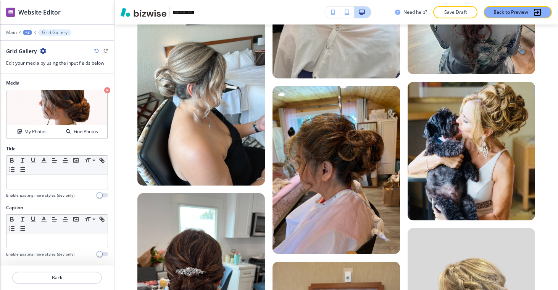
scroll to position [3013, 0]
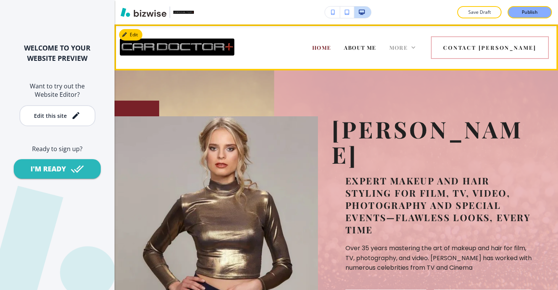
click at [408, 46] on span "More" at bounding box center [399, 47] width 19 height 7
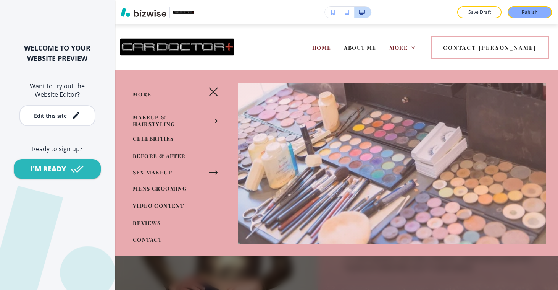
click at [150, 135] on span "CELEBRITIES" at bounding box center [153, 138] width 41 height 7
